Goal: Check status: Check status

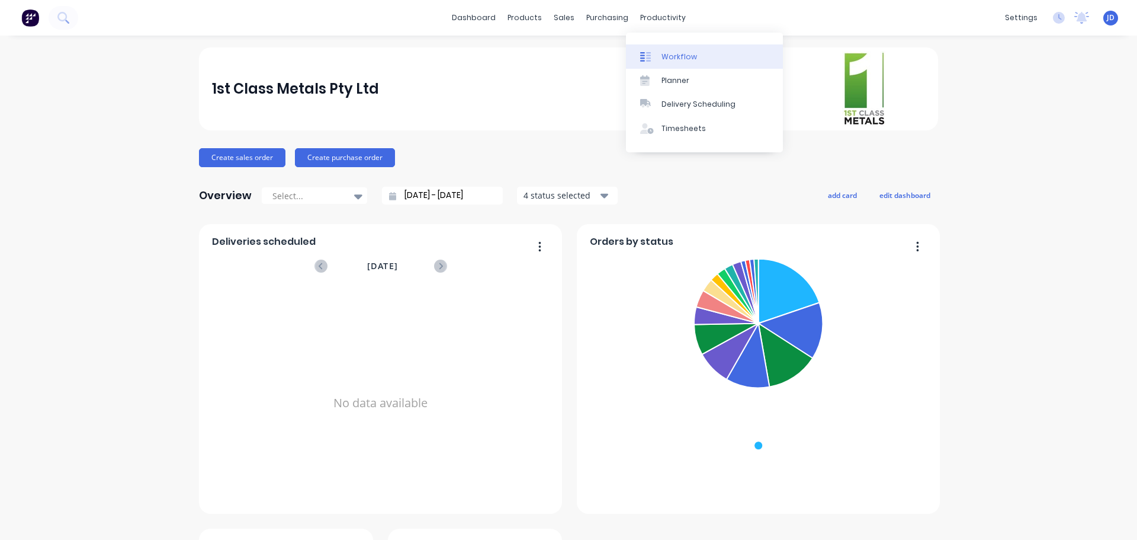
click at [645, 57] on icon at bounding box center [645, 57] width 11 height 11
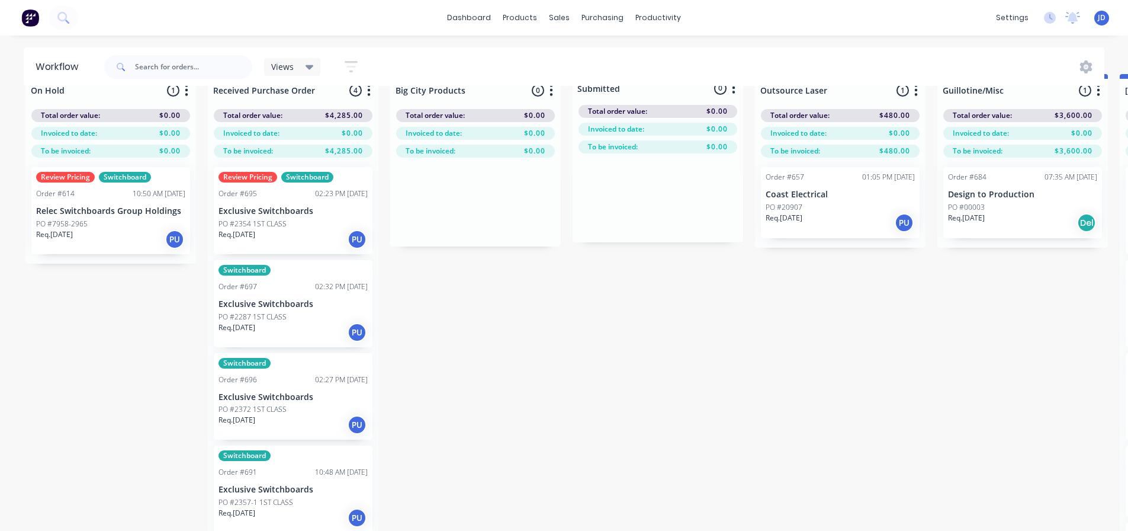
scroll to position [51, 0]
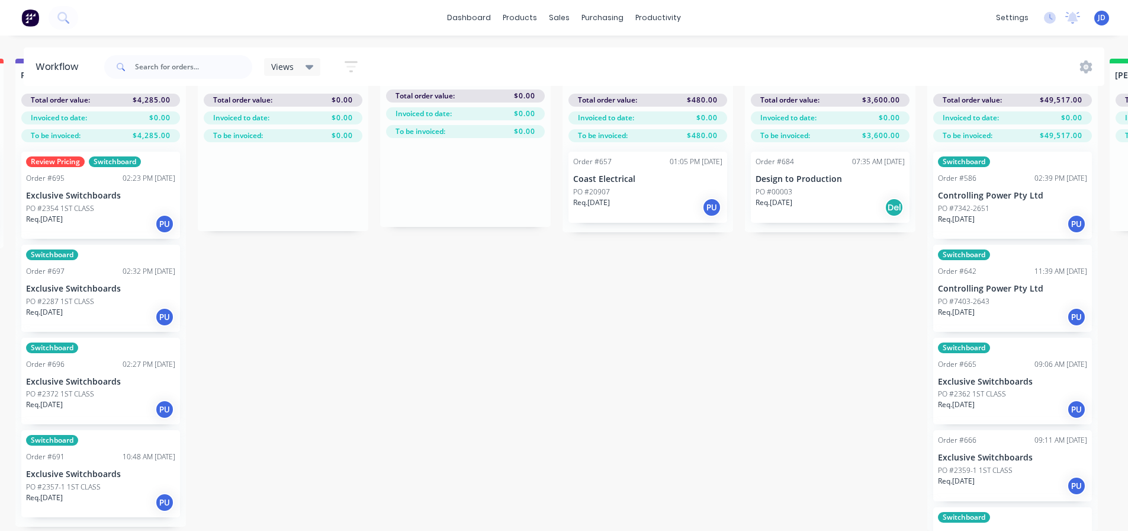
drag, startPoint x: 495, startPoint y: 328, endPoint x: 537, endPoint y: 324, distance: 41.7
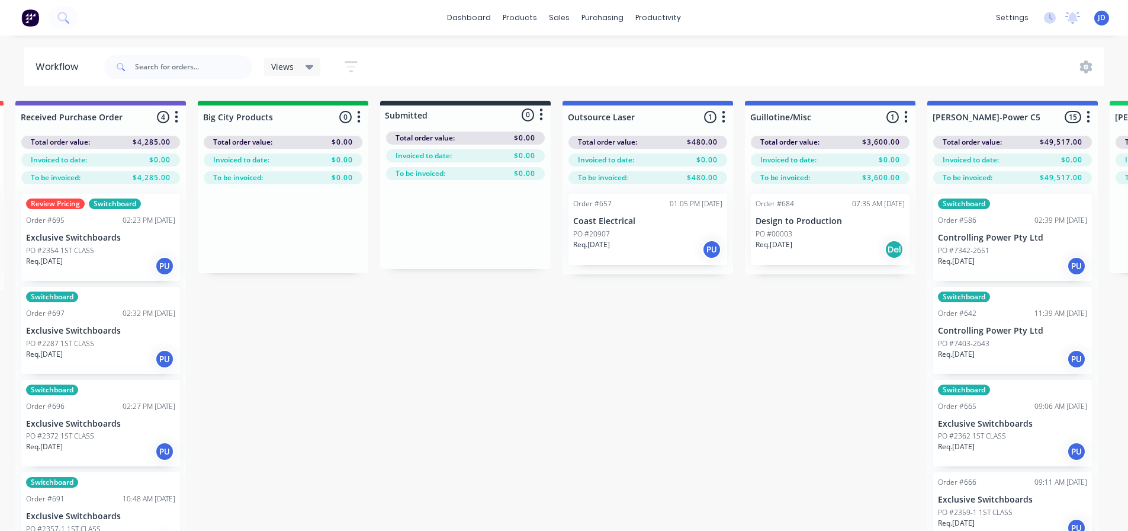
drag, startPoint x: 521, startPoint y: 349, endPoint x: 519, endPoint y: 313, distance: 36.2
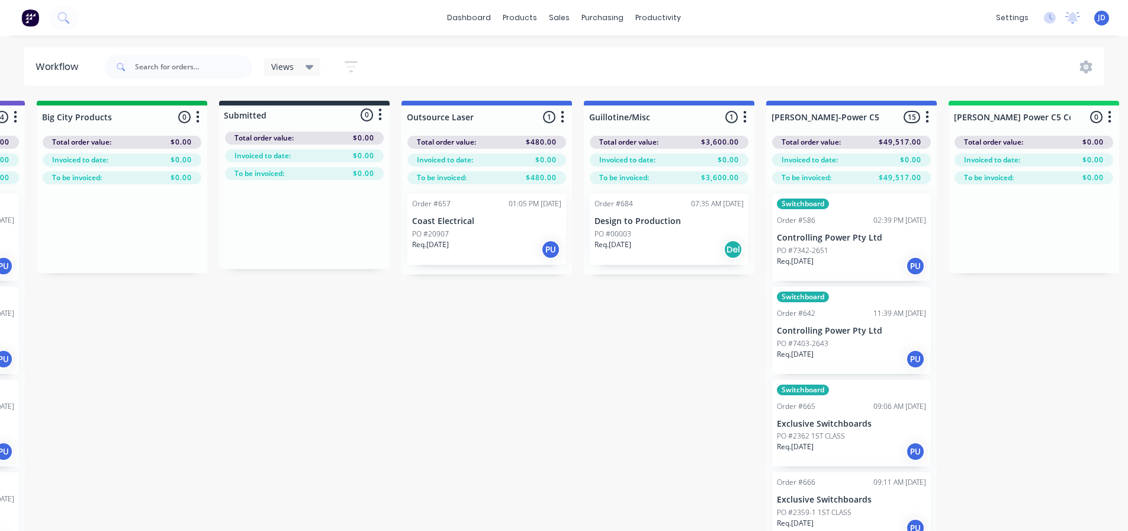
scroll to position [0, 418]
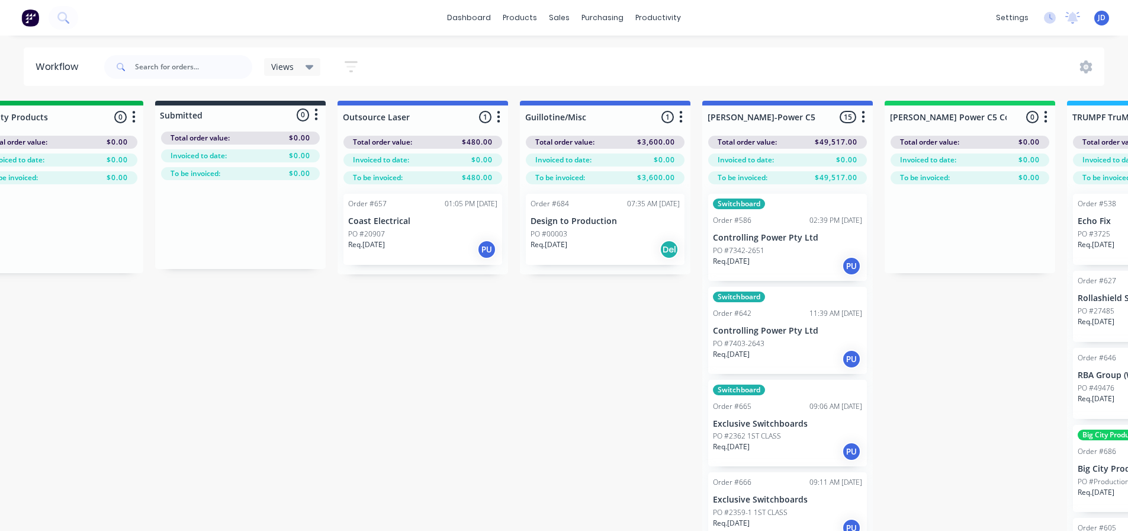
drag, startPoint x: 484, startPoint y: 368, endPoint x: 520, endPoint y: 376, distance: 36.8
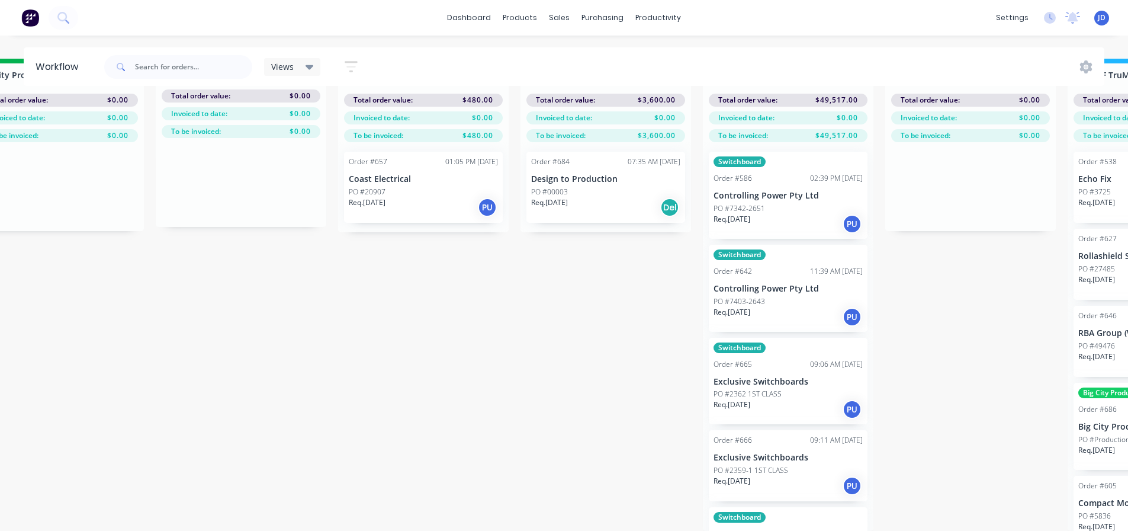
drag, startPoint x: 503, startPoint y: 379, endPoint x: 493, endPoint y: 419, distance: 40.9
click at [588, 187] on div "PO #00003" at bounding box center [606, 192] width 149 height 11
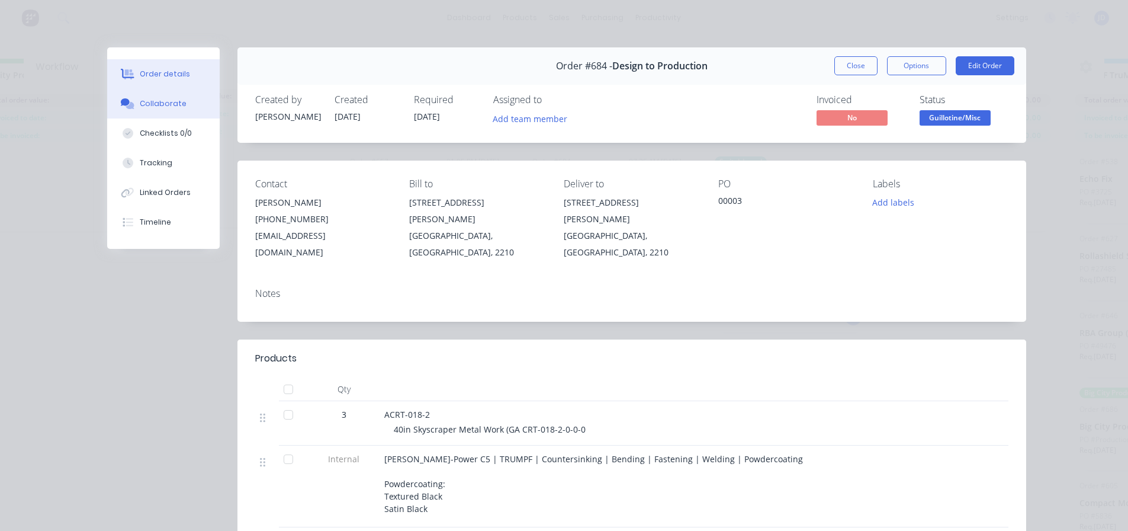
click at [170, 108] on div "Collaborate" at bounding box center [163, 103] width 47 height 11
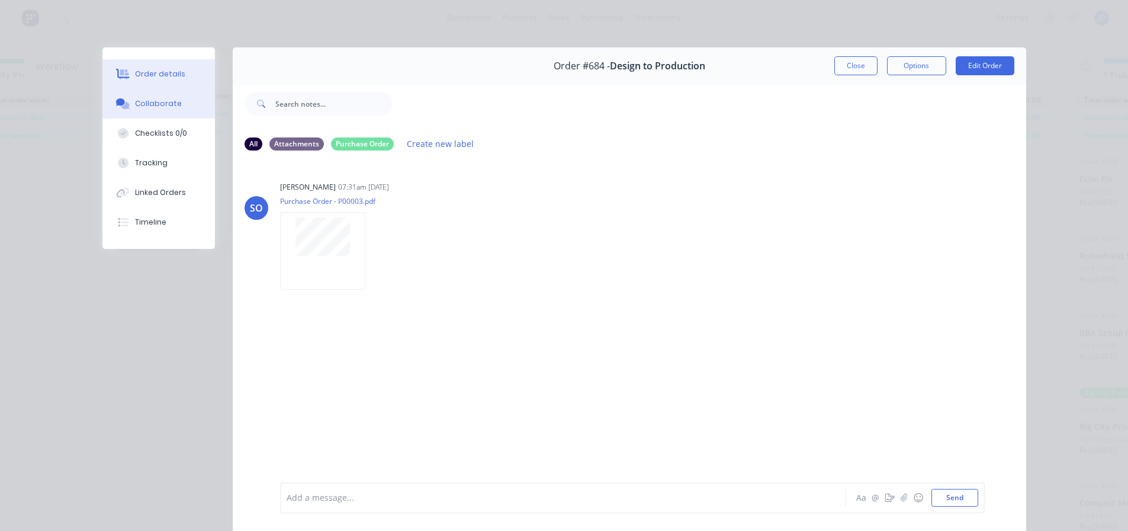
click at [164, 65] on button "Order details" at bounding box center [158, 74] width 113 height 30
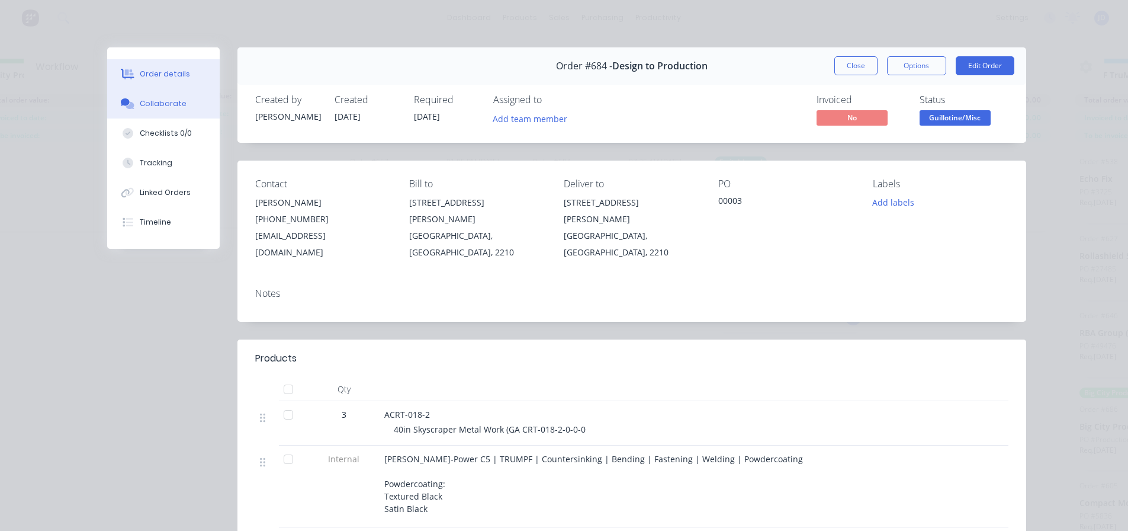
click at [156, 113] on button "Collaborate" at bounding box center [163, 104] width 113 height 30
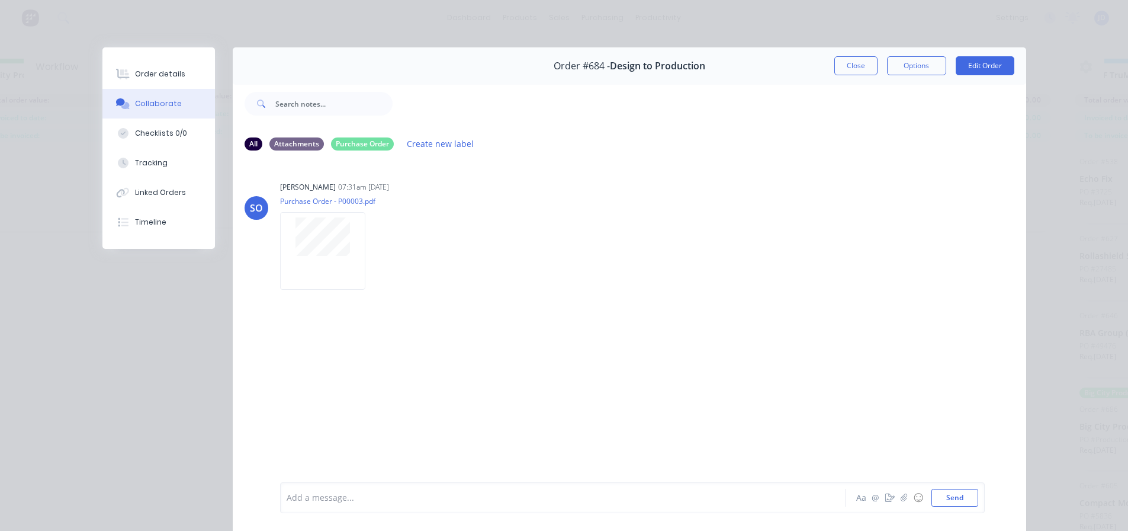
click at [368, 394] on div "SO [PERSON_NAME] 07:31am [DATE] Purchase Order - P00003.pdf Labels Download Del…" at bounding box center [630, 321] width 794 height 320
drag, startPoint x: 376, startPoint y: 402, endPoint x: 662, endPoint y: 370, distance: 287.9
click at [381, 403] on div "SO [PERSON_NAME] 07:31am [DATE] Purchase Order - P00003.pdf Labels Download Del…" at bounding box center [630, 321] width 794 height 320
